Goal: Check status

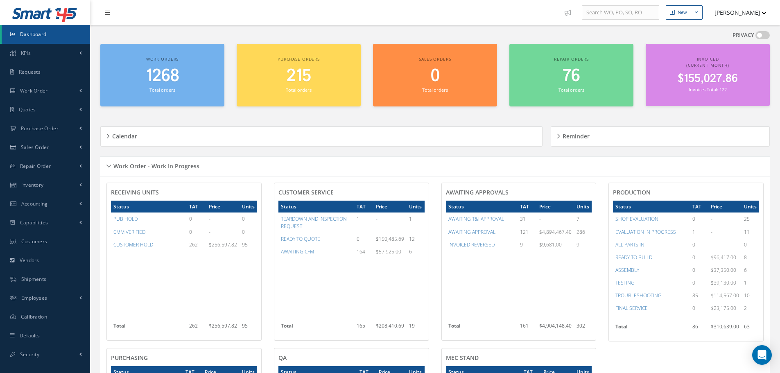
click at [109, 165] on div "Work Order - Work In Progress" at bounding box center [435, 166] width 670 height 13
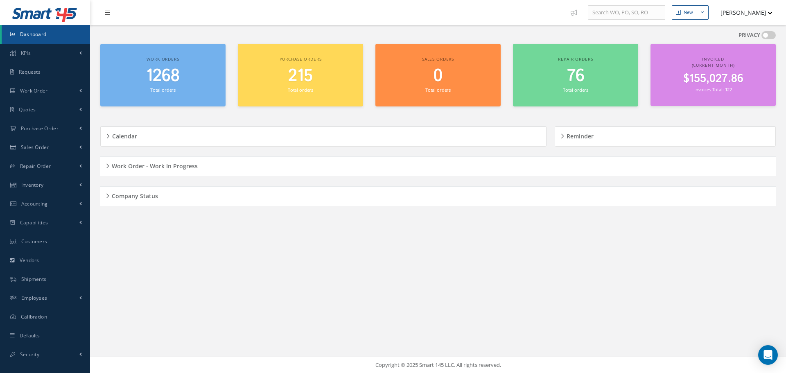
click at [109, 165] on div "Work Order - Work In Progress" at bounding box center [438, 166] width 676 height 13
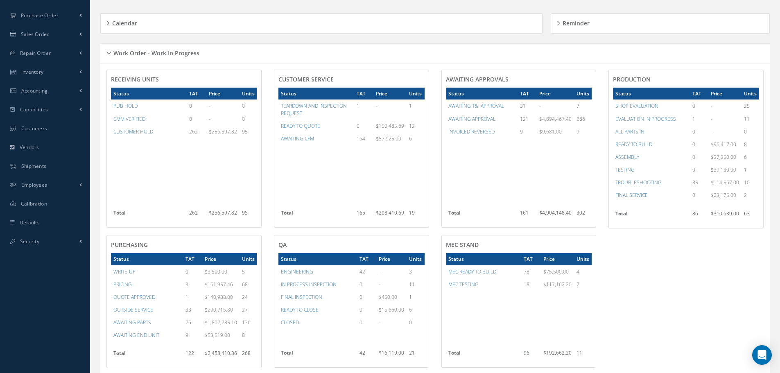
scroll to position [14, 0]
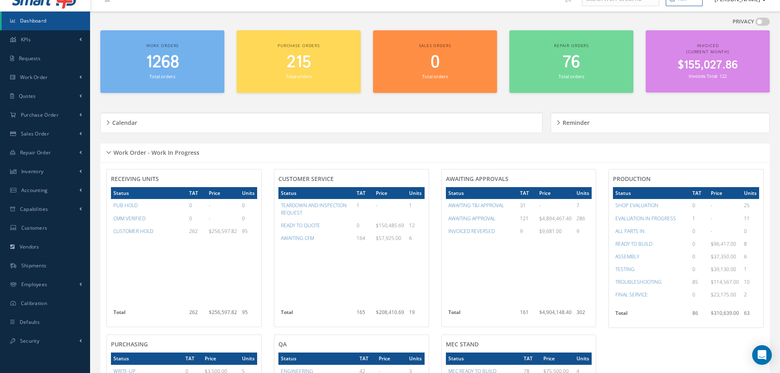
click at [108, 150] on div "Work Order - Work In Progress" at bounding box center [435, 153] width 670 height 13
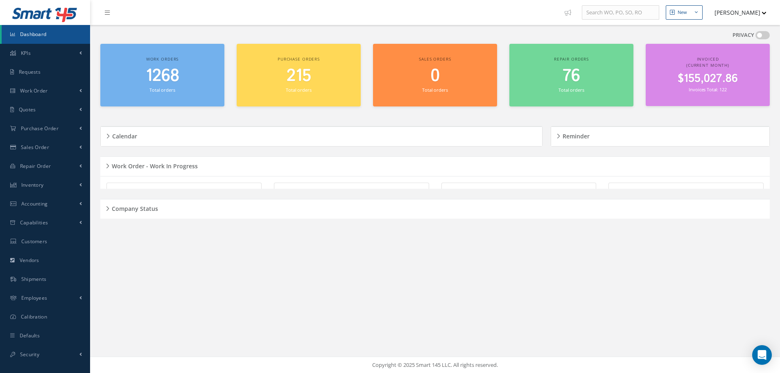
scroll to position [0, 0]
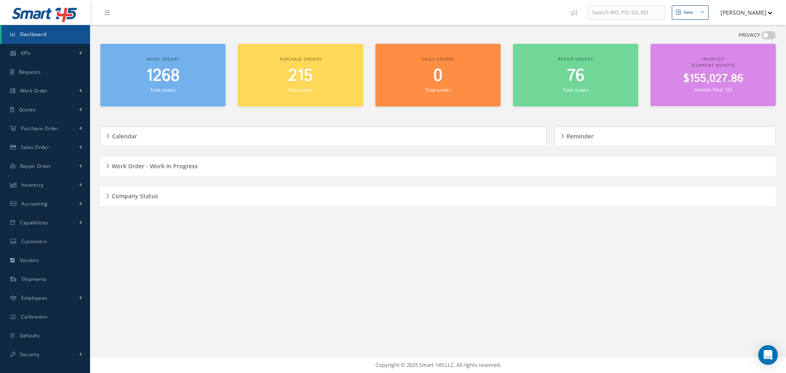
click at [110, 196] on h5 "Company Status" at bounding box center [133, 195] width 49 height 10
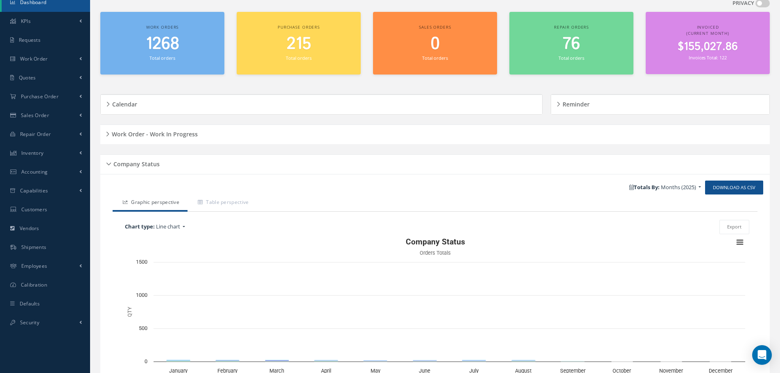
scroll to position [98, 0]
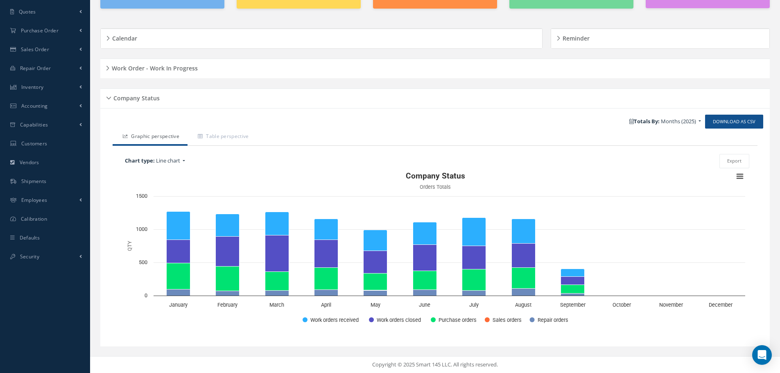
click at [110, 97] on div "Company Status" at bounding box center [435, 98] width 670 height 13
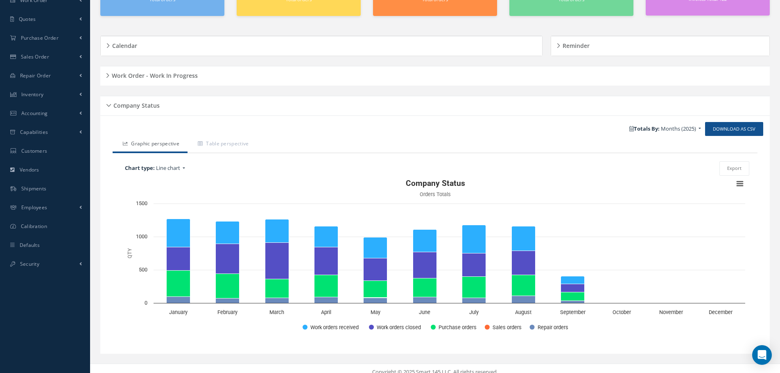
scroll to position [0, 0]
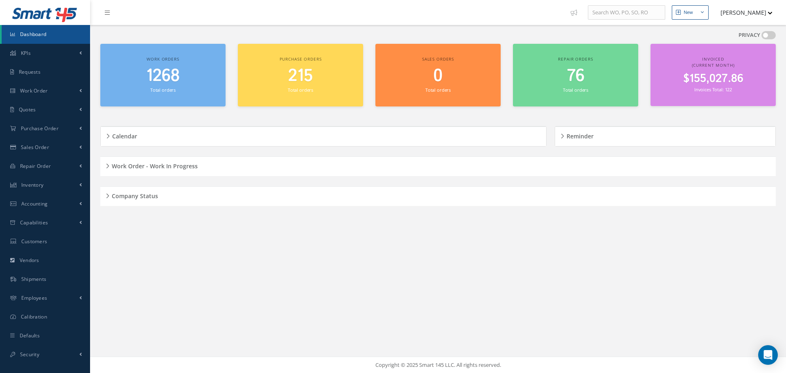
click at [107, 194] on div "Company Status" at bounding box center [438, 196] width 676 height 13
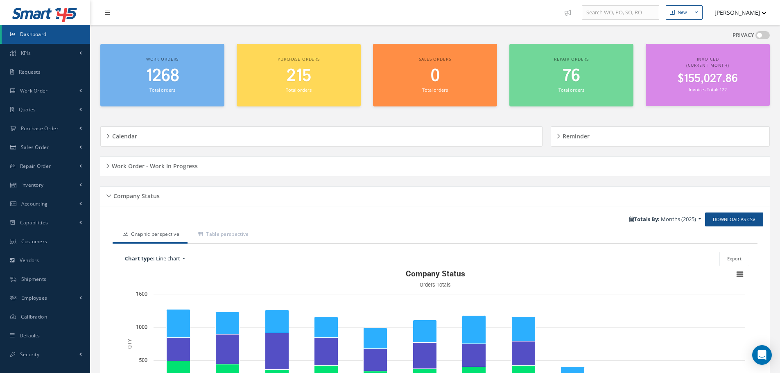
click at [108, 194] on div "Company Status" at bounding box center [435, 196] width 670 height 13
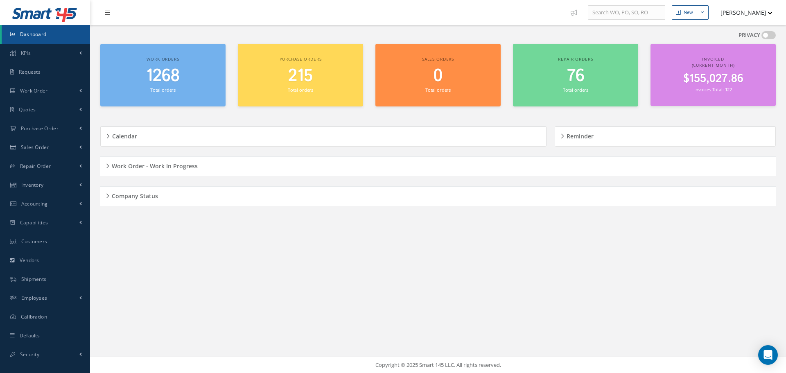
click at [107, 163] on div "Work Order - Work In Progress" at bounding box center [438, 166] width 676 height 13
